Goal: Information Seeking & Learning: Learn about a topic

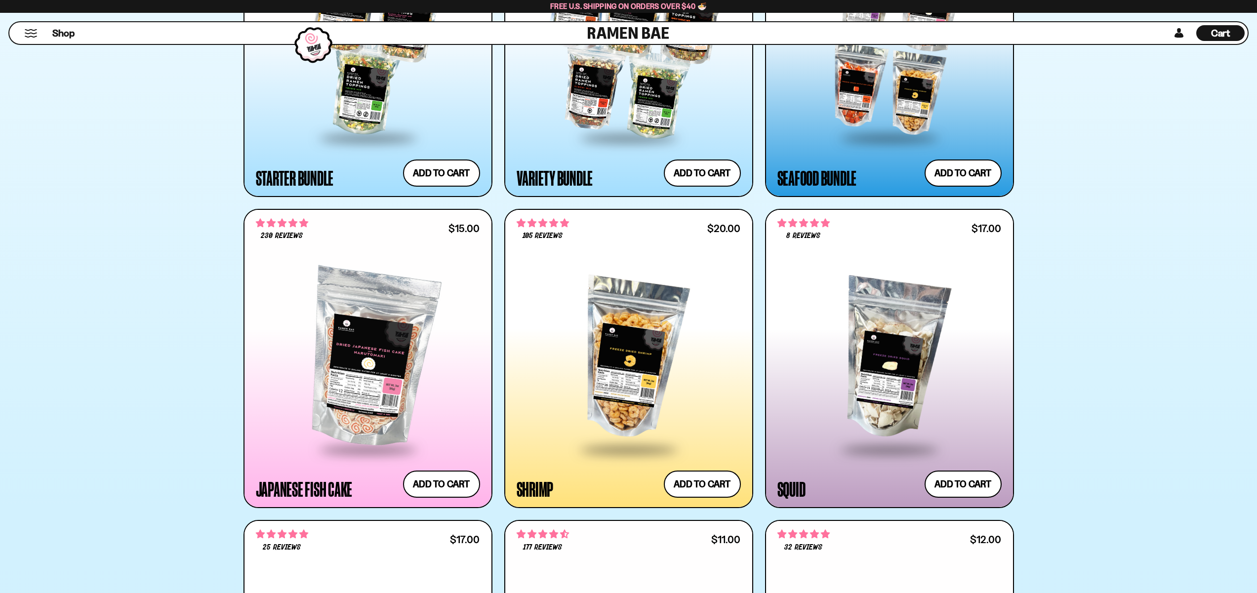
scroll to position [1374, 0]
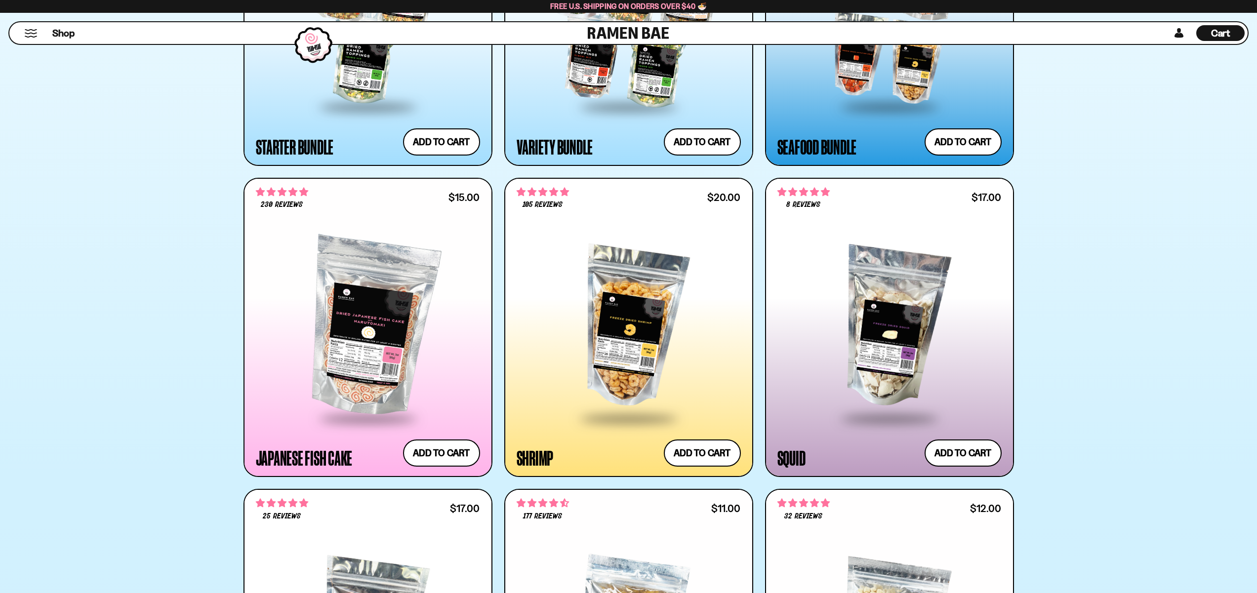
click at [634, 327] on div at bounding box center [629, 328] width 224 height 180
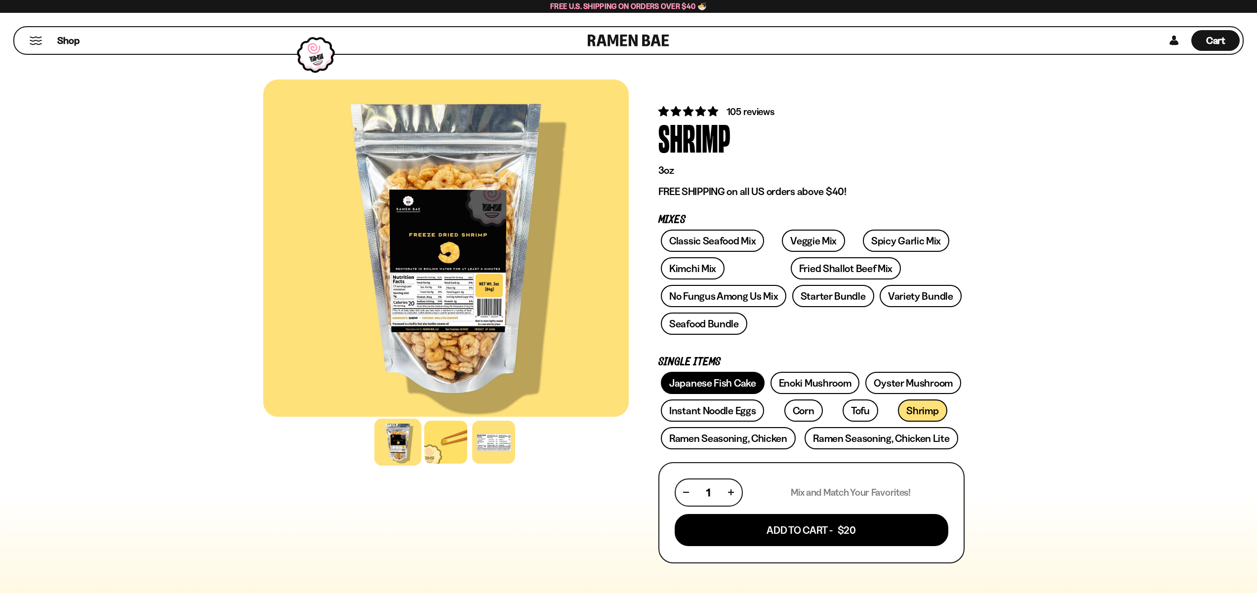
click at [710, 390] on link "Japanese Fish Cake" at bounding box center [713, 383] width 104 height 22
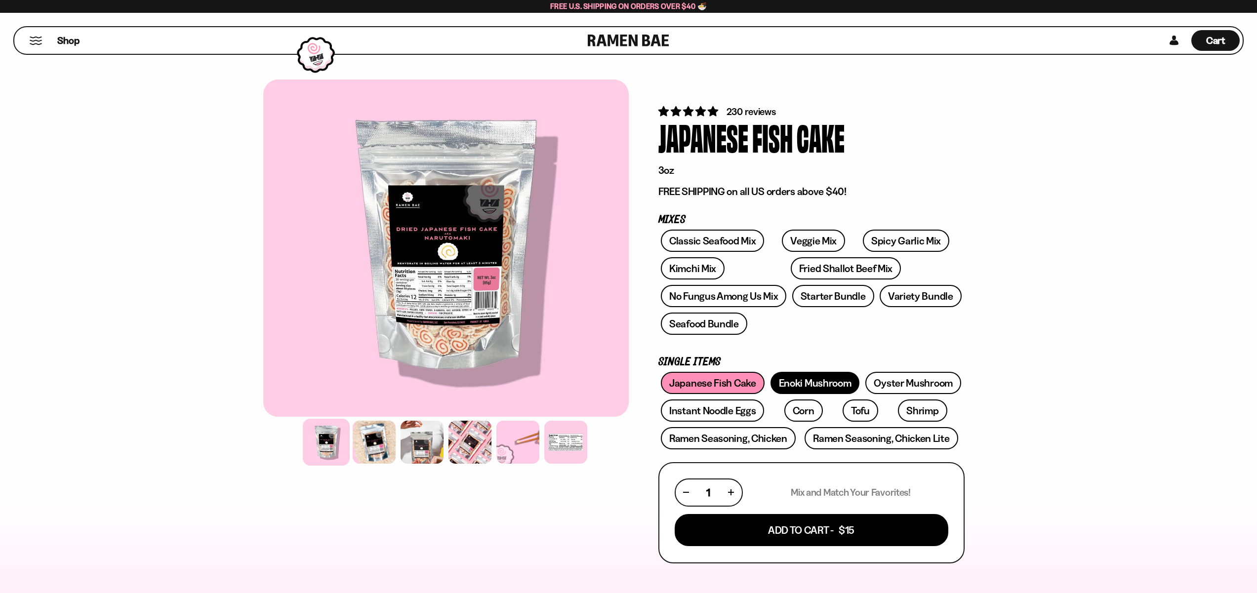
click at [804, 383] on link "Enoki Mushroom" at bounding box center [815, 383] width 89 height 22
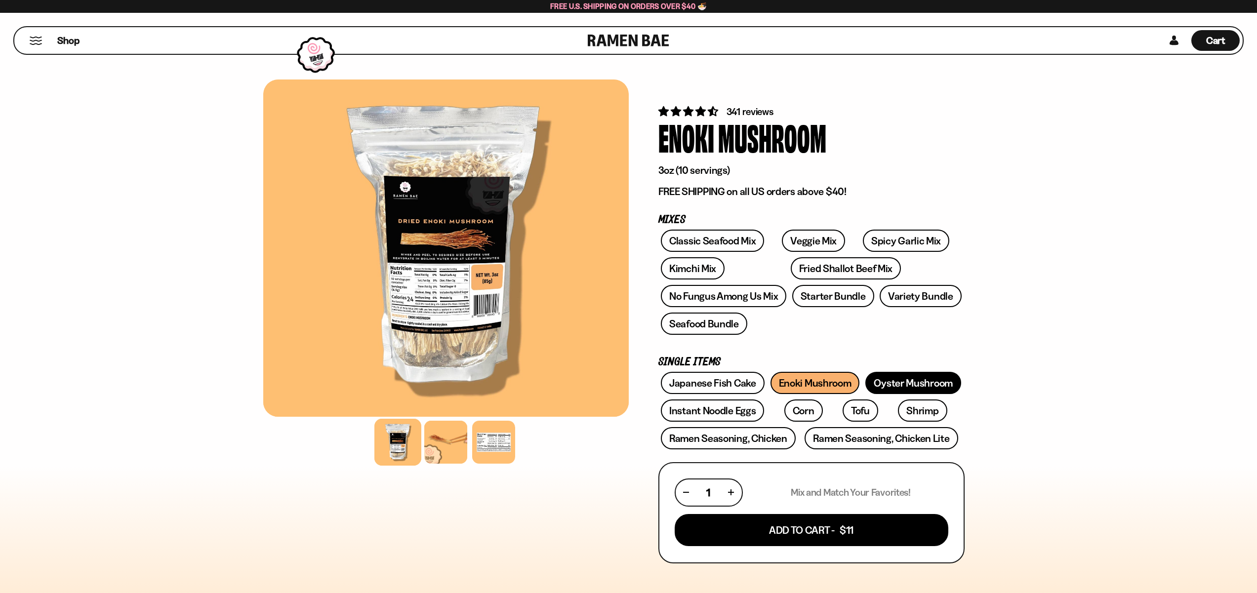
click at [917, 385] on link "Oyster Mushroom" at bounding box center [914, 383] width 96 height 22
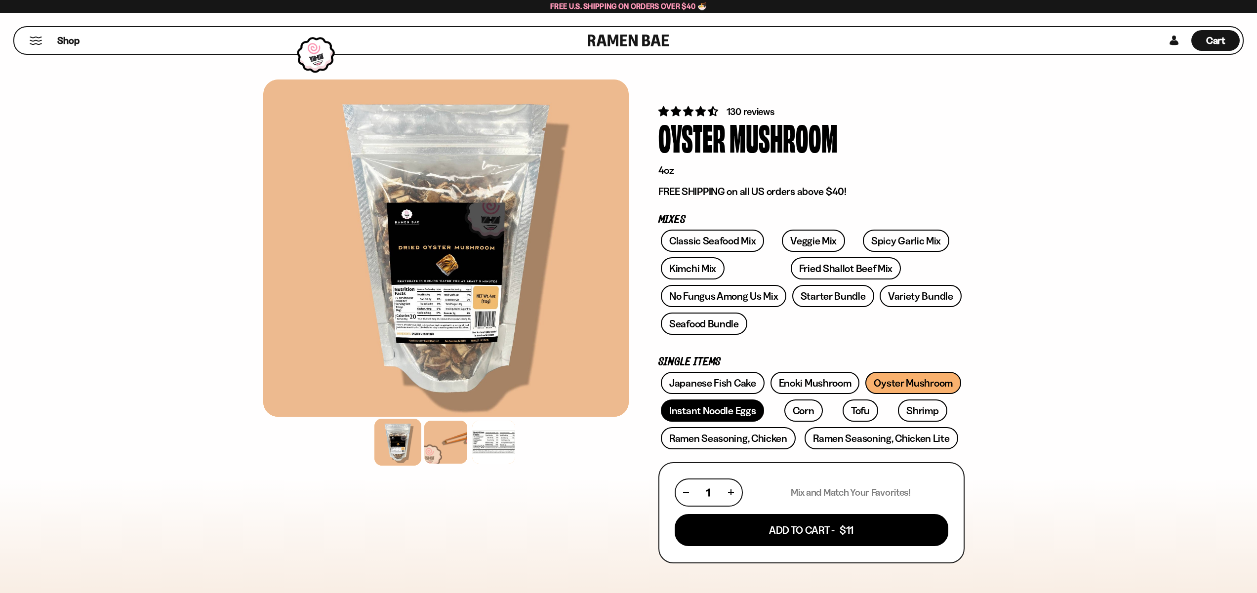
click at [724, 414] on link "Instant Noodle Eggs" at bounding box center [712, 411] width 103 height 22
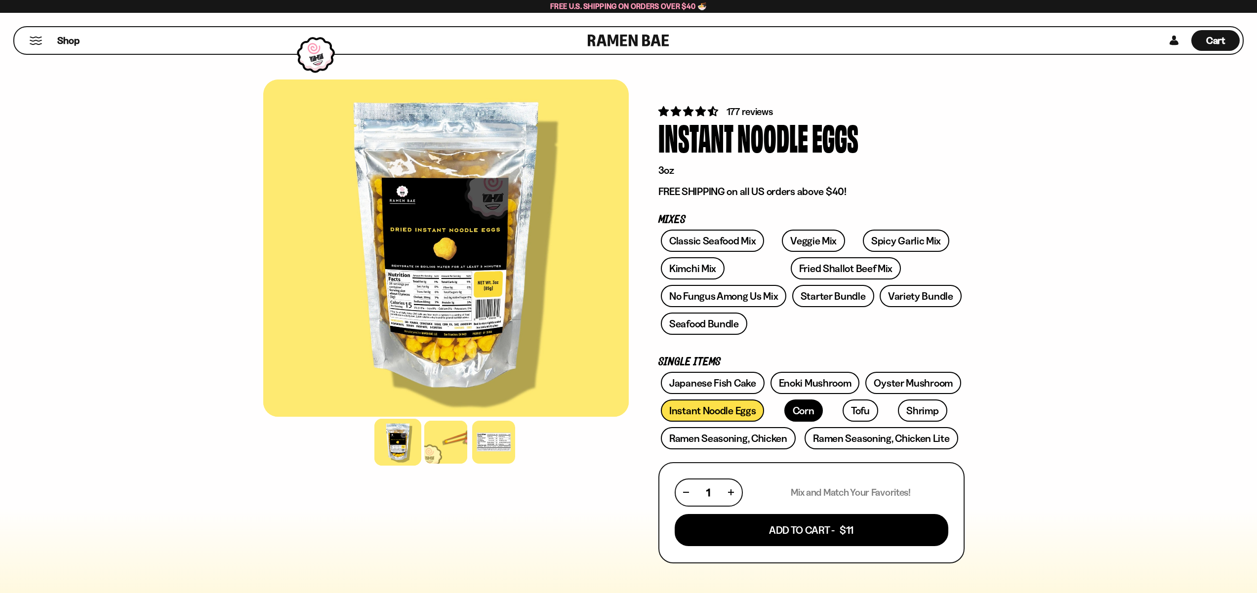
click at [786, 414] on link "Corn" at bounding box center [804, 411] width 39 height 22
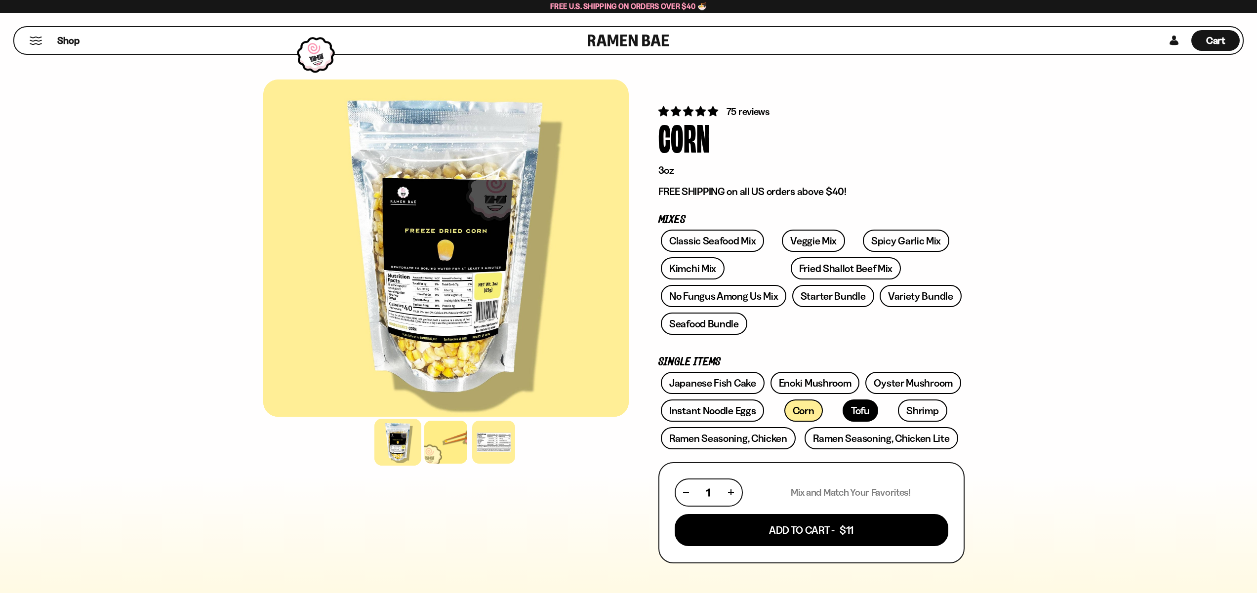
click at [843, 415] on link "Tofu" at bounding box center [861, 411] width 36 height 22
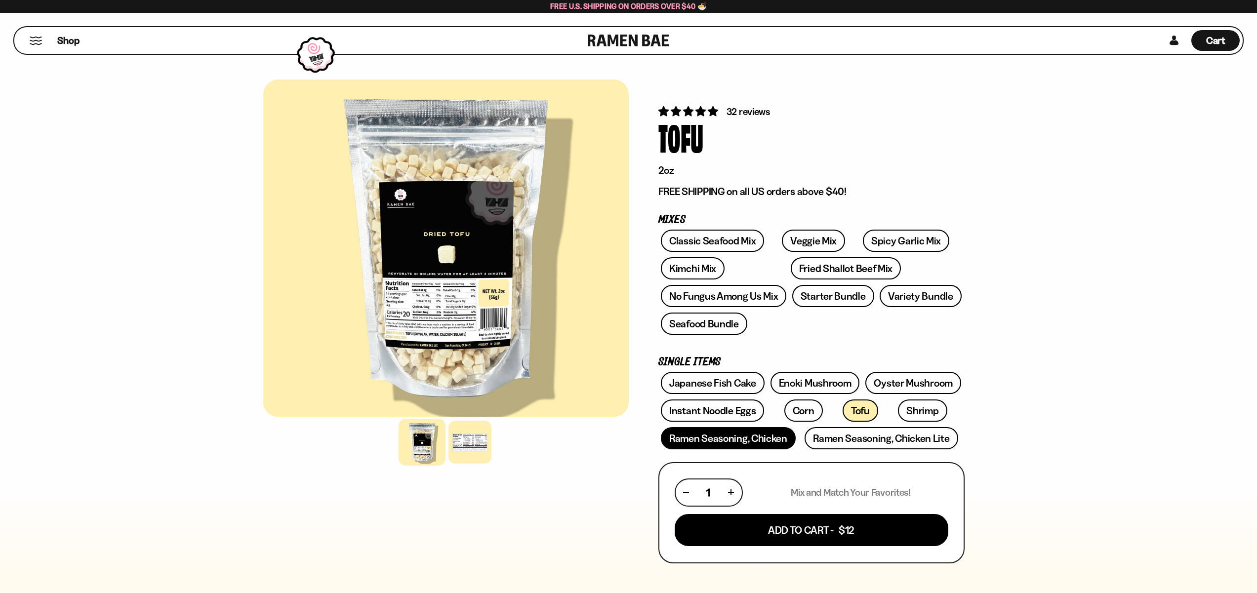
click at [758, 445] on link "Ramen Seasoning, Chicken" at bounding box center [728, 438] width 135 height 22
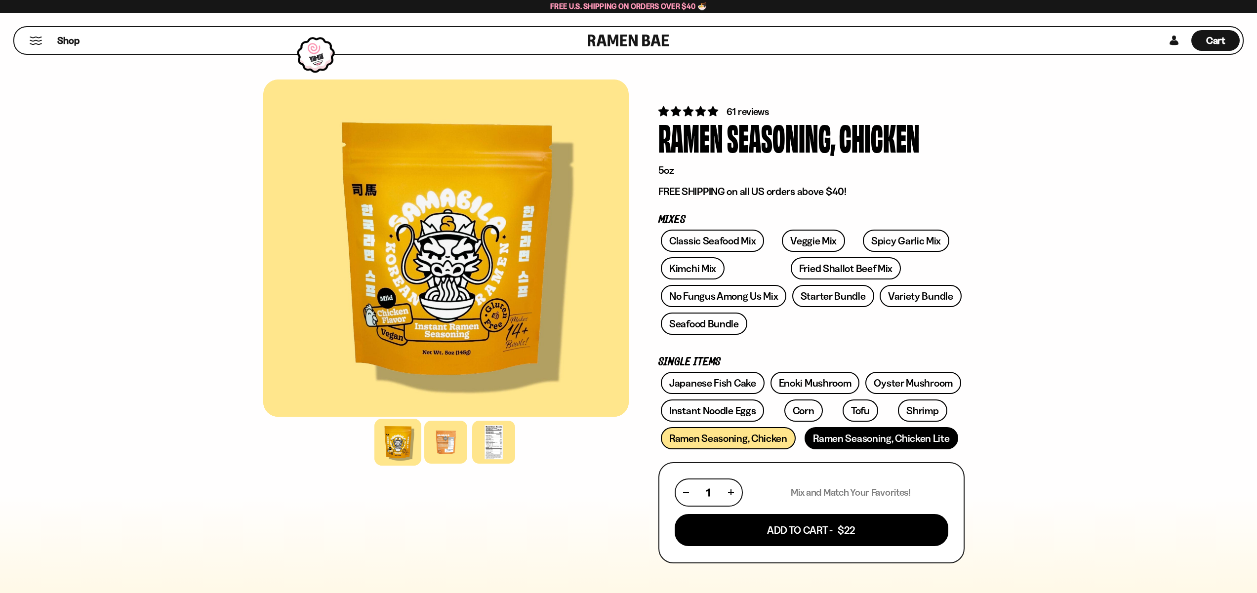
click at [855, 436] on link "Ramen Seasoning, Chicken Lite" at bounding box center [881, 438] width 153 height 22
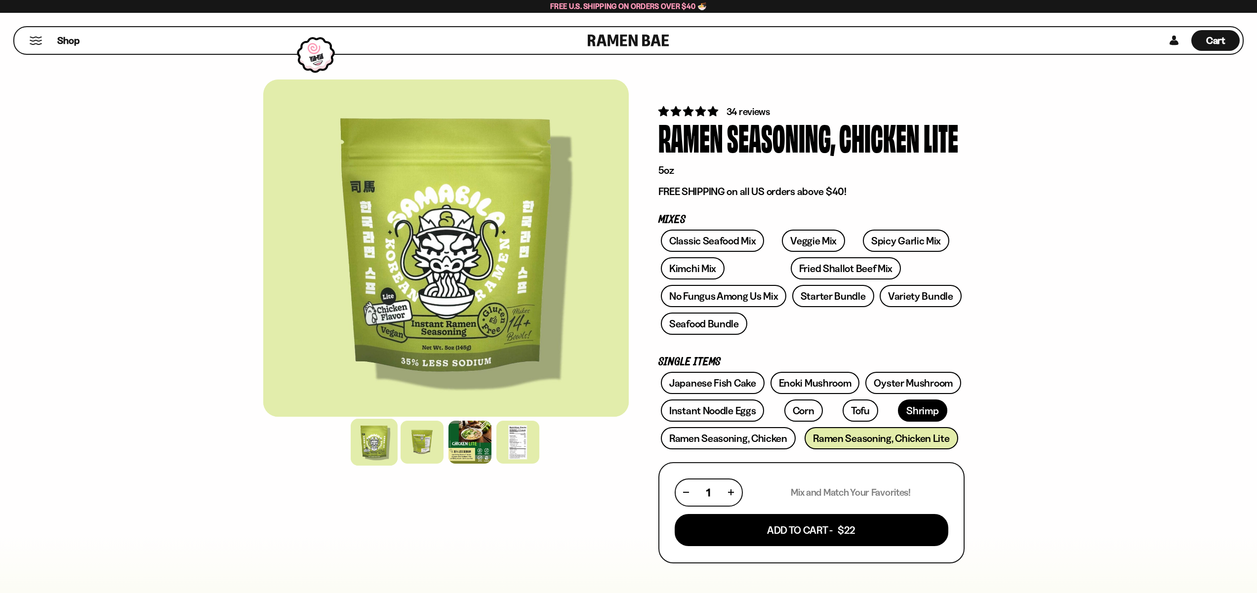
click at [898, 418] on link "Shrimp" at bounding box center [922, 411] width 49 height 22
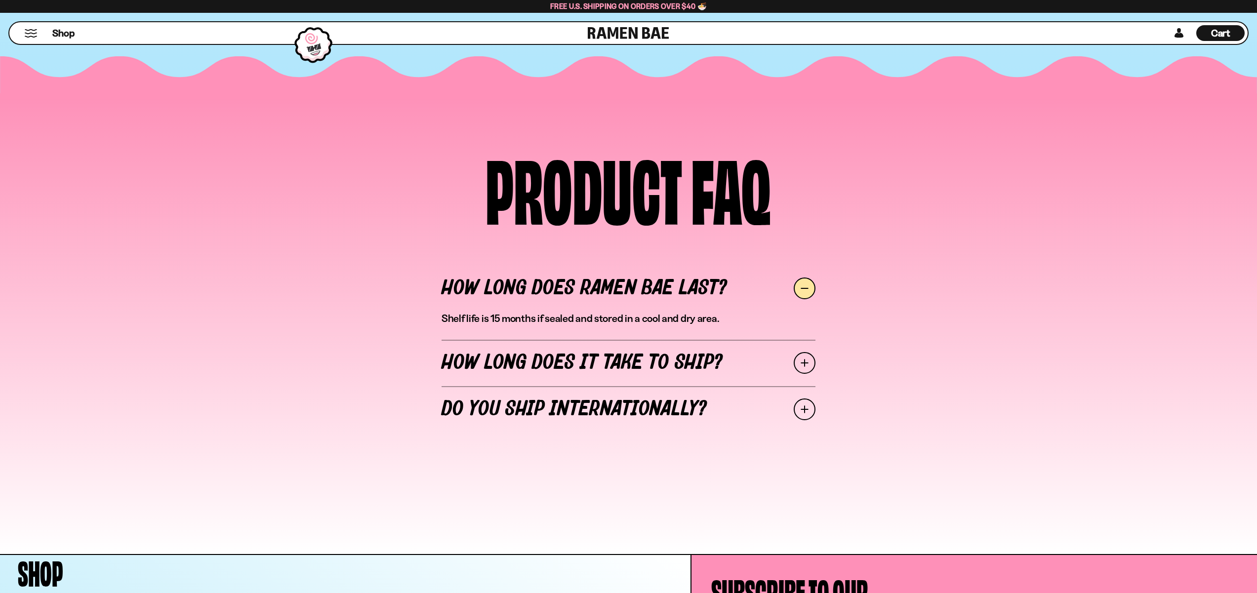
scroll to position [4143, 0]
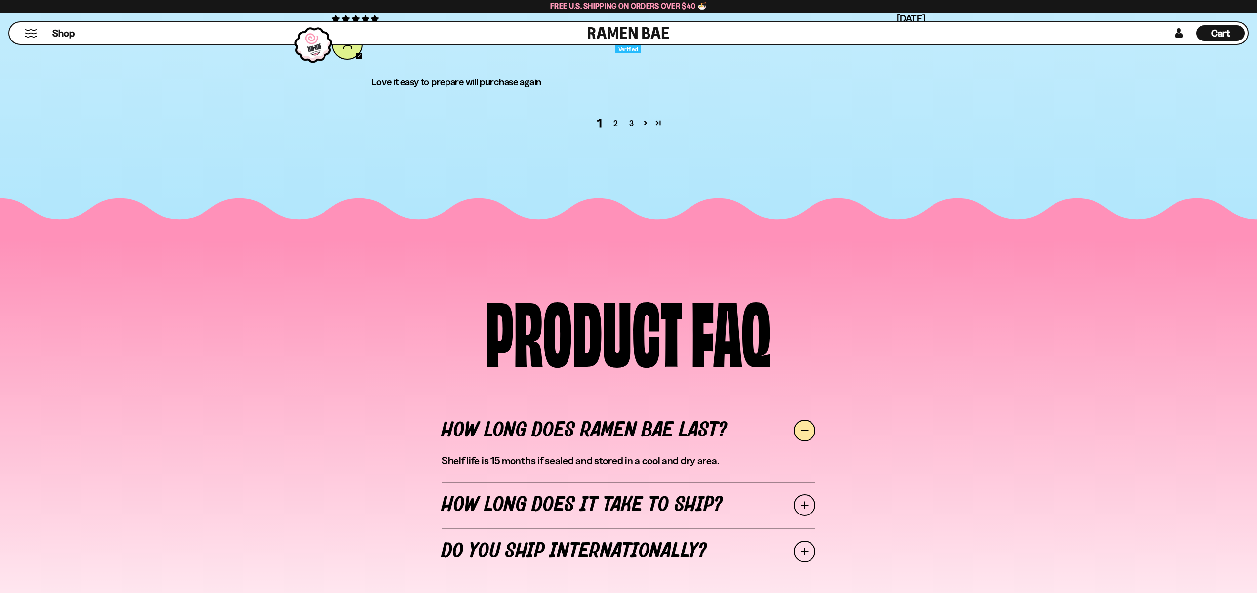
click at [559, 541] on link "Do you ship internationally?" at bounding box center [629, 552] width 374 height 46
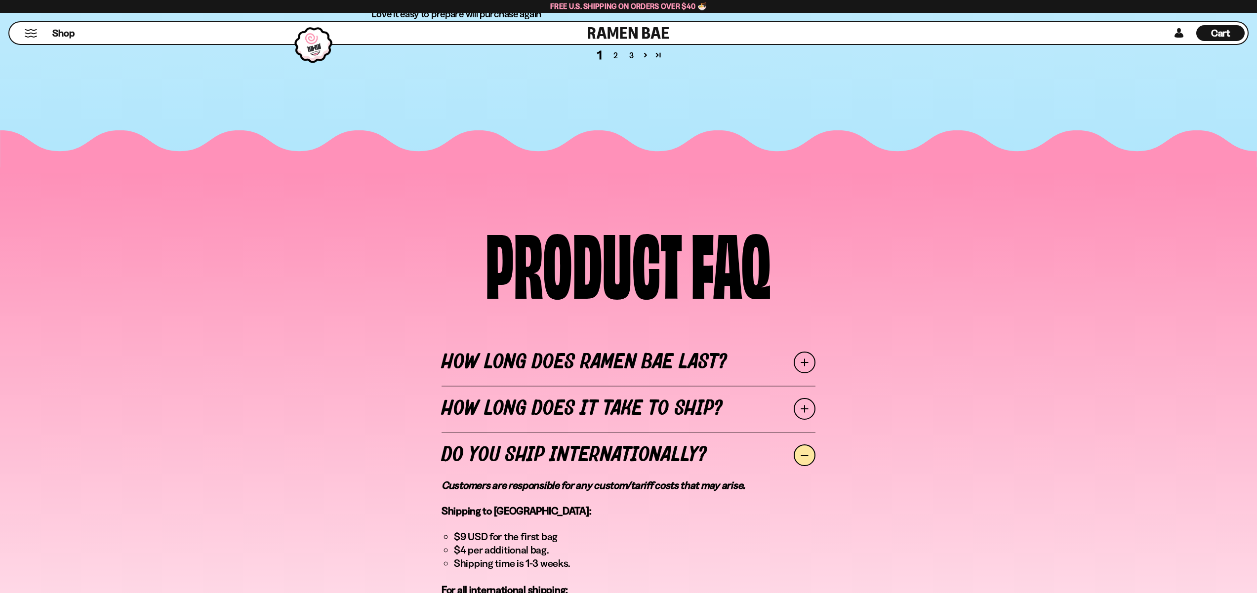
scroll to position [4316, 0]
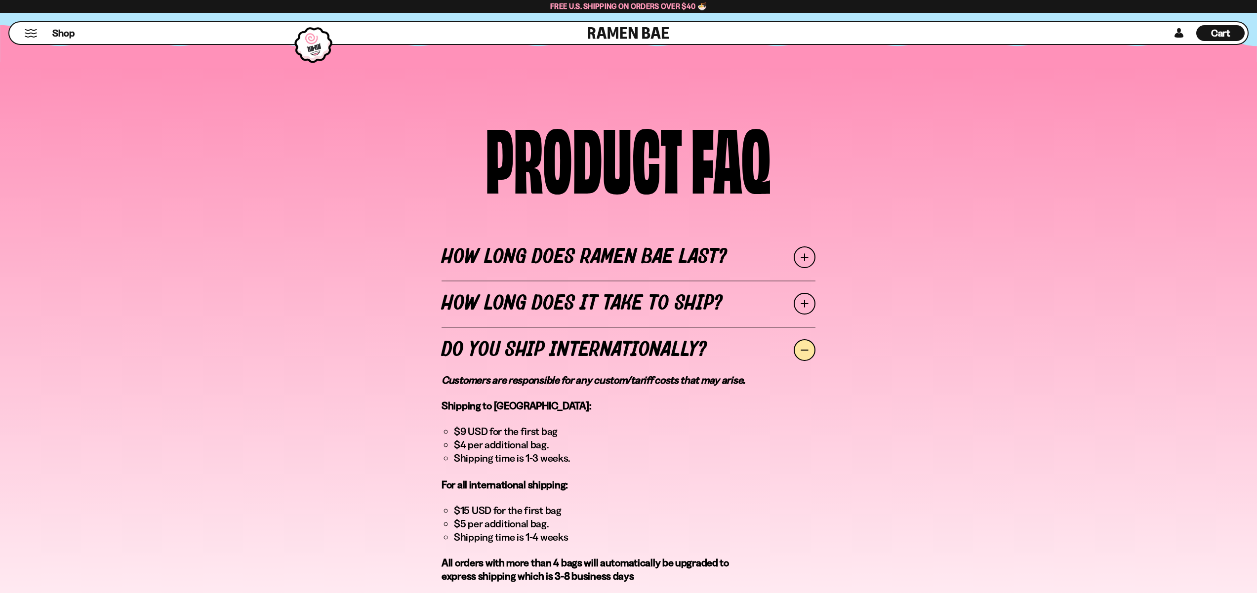
click at [551, 348] on link "Do you ship internationally?" at bounding box center [629, 350] width 374 height 46
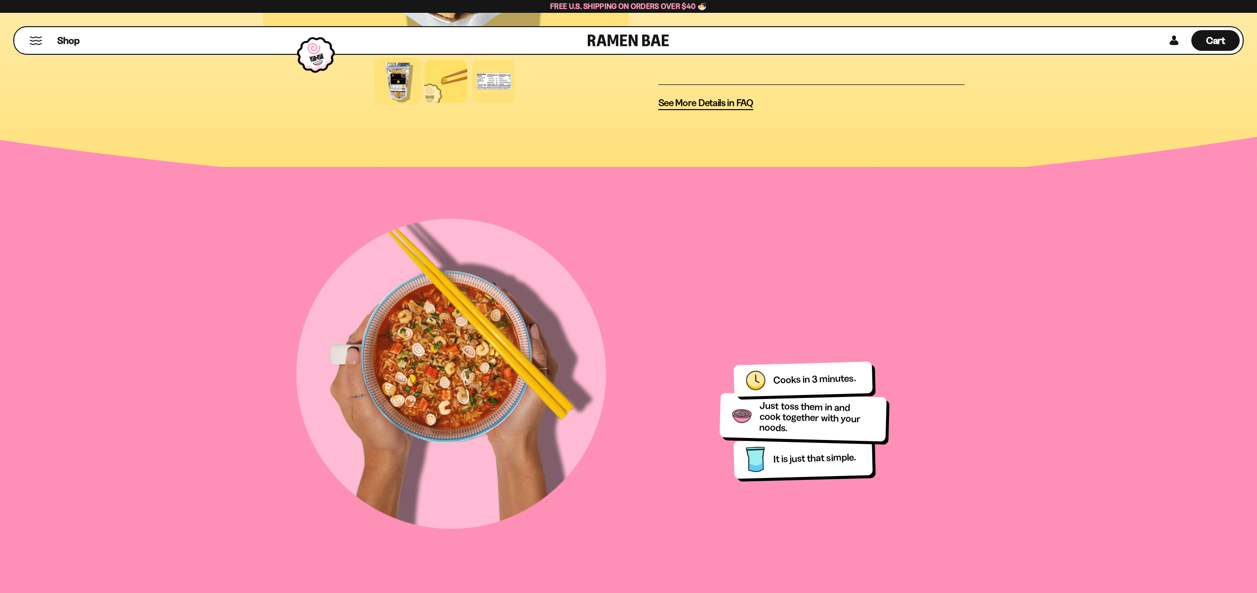
scroll to position [0, 0]
